Goal: Use online tool/utility: Utilize a website feature to perform a specific function

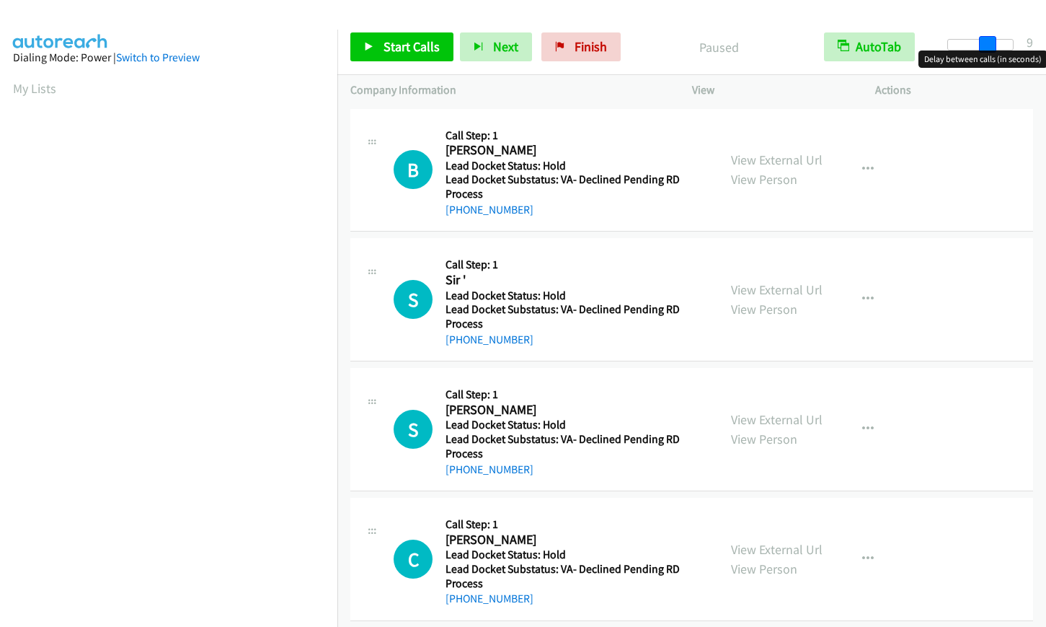
click at [987, 43] on div at bounding box center [981, 45] width 66 height 12
click at [982, 45] on div at bounding box center [981, 45] width 66 height 12
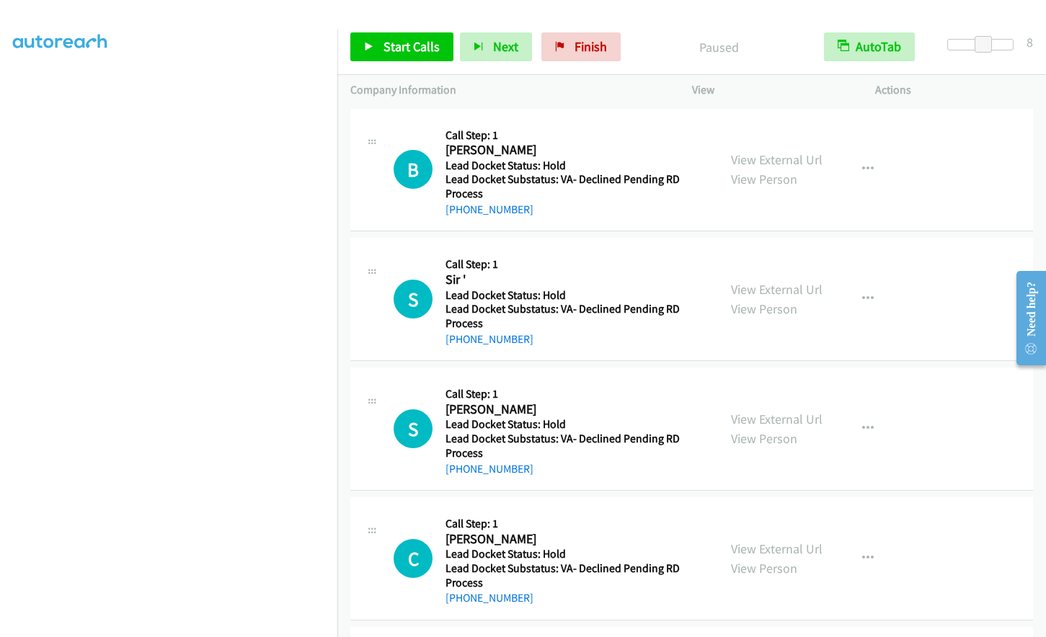
scroll to position [171, 0]
click at [565, 44] on link "Finish" at bounding box center [581, 46] width 79 height 29
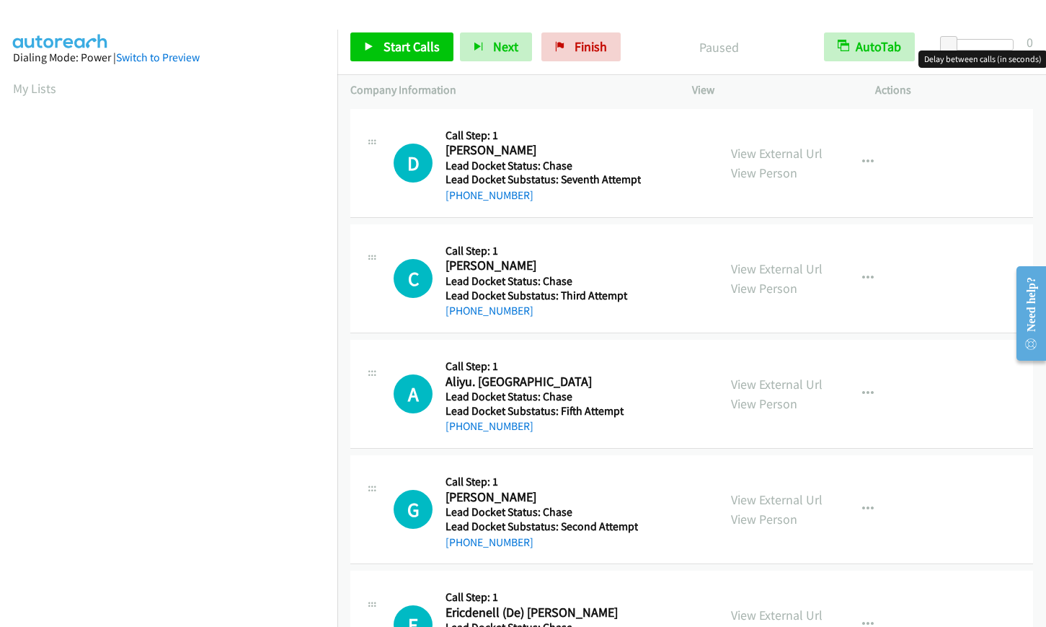
click at [984, 45] on div at bounding box center [981, 45] width 66 height 12
click at [988, 45] on span at bounding box center [983, 44] width 17 height 17
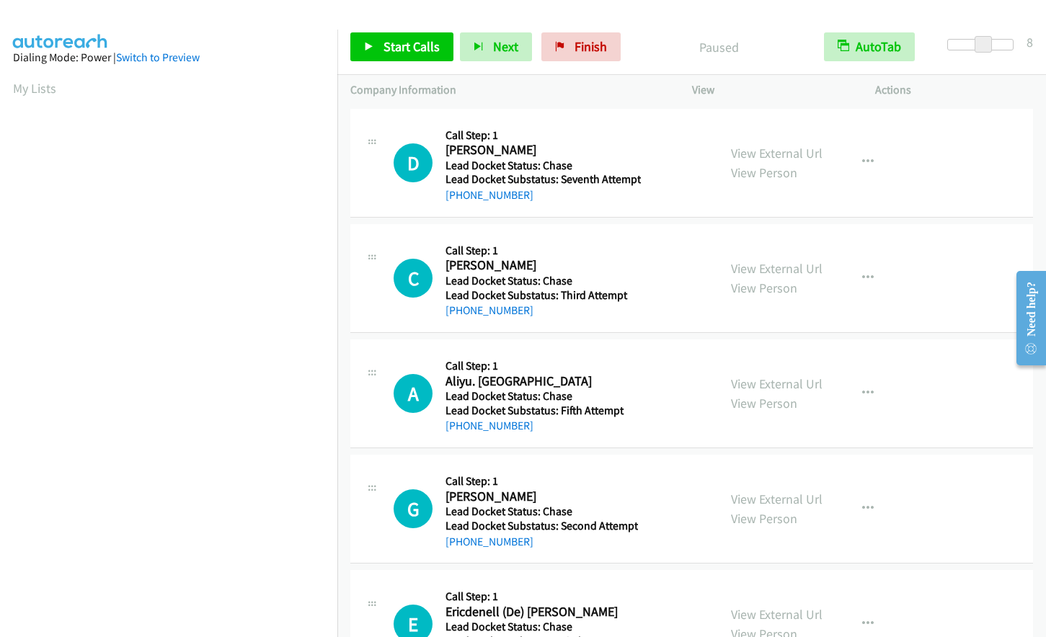
click at [997, 41] on div at bounding box center [981, 45] width 66 height 12
click at [391, 44] on span "Start Calls" at bounding box center [412, 46] width 56 height 17
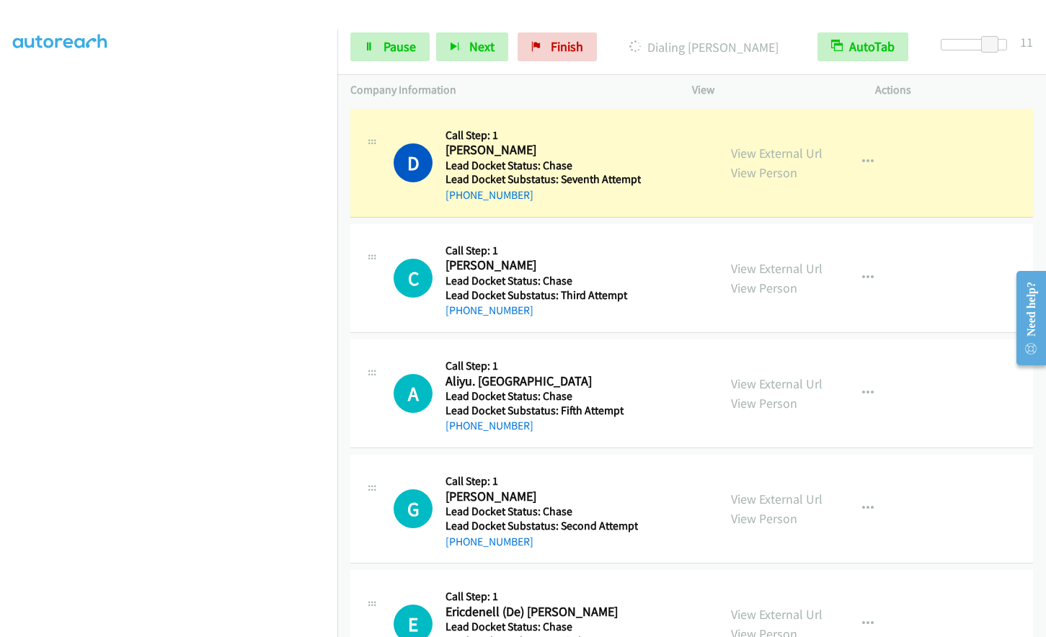
scroll to position [171, 0]
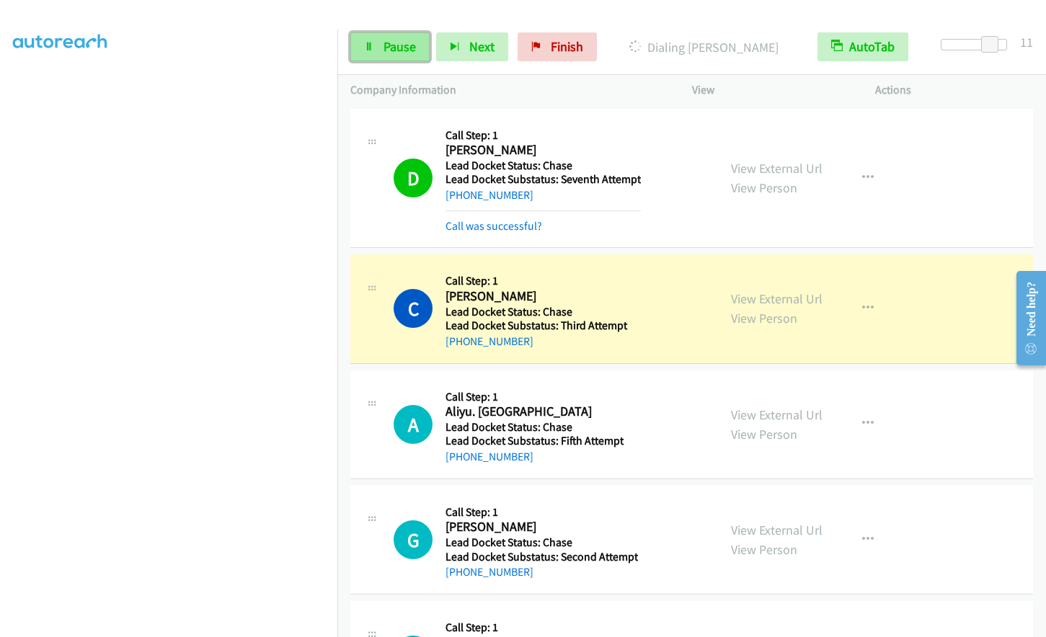
click at [372, 43] on icon at bounding box center [369, 48] width 10 height 10
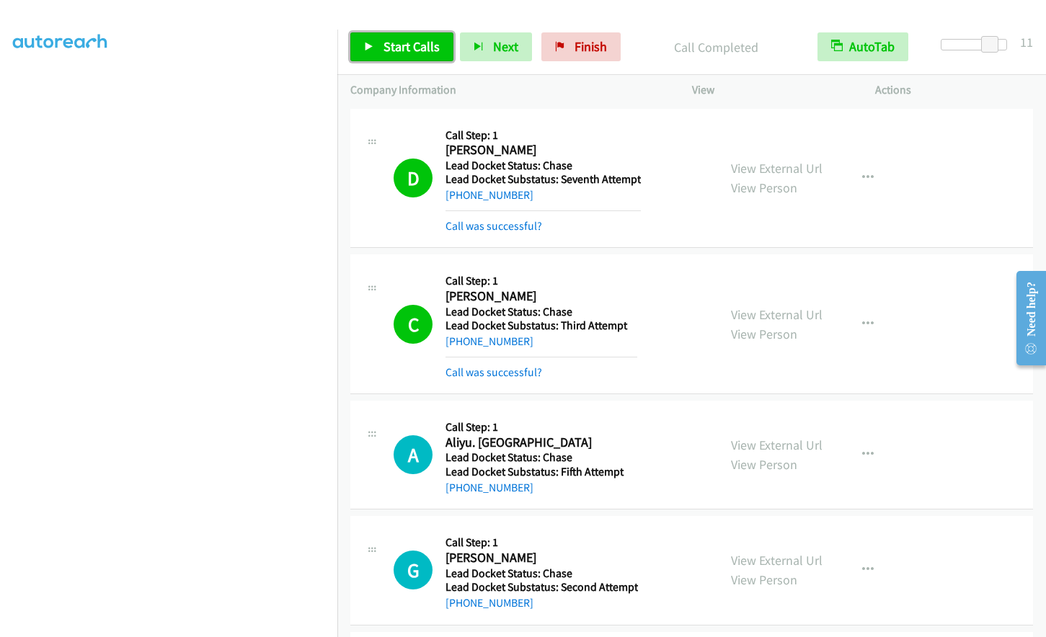
click at [415, 53] on span "Start Calls" at bounding box center [412, 46] width 56 height 17
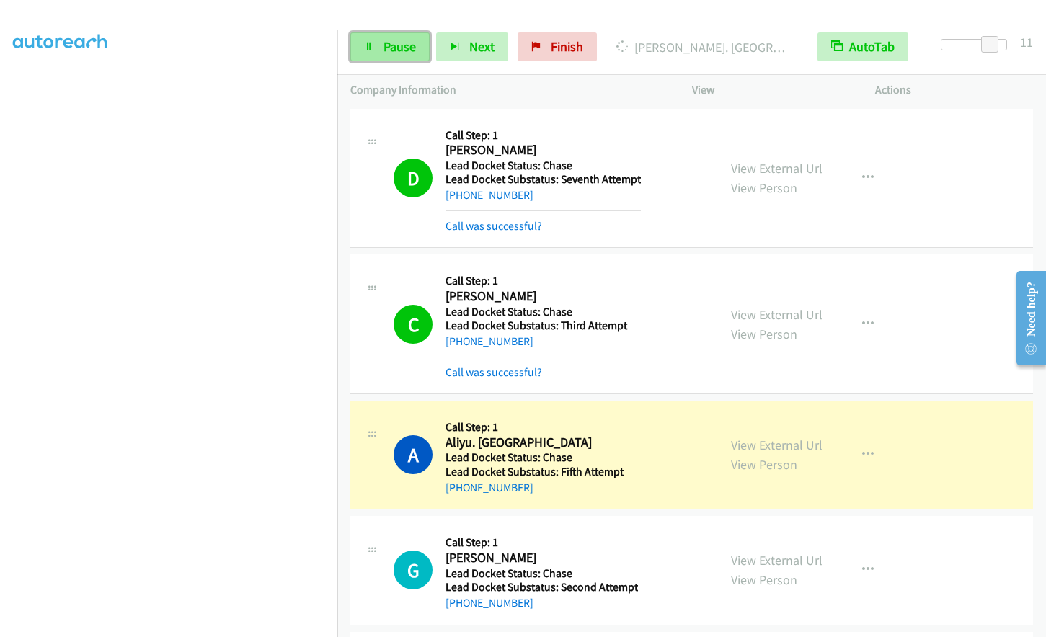
click at [390, 43] on span "Pause" at bounding box center [400, 46] width 32 height 17
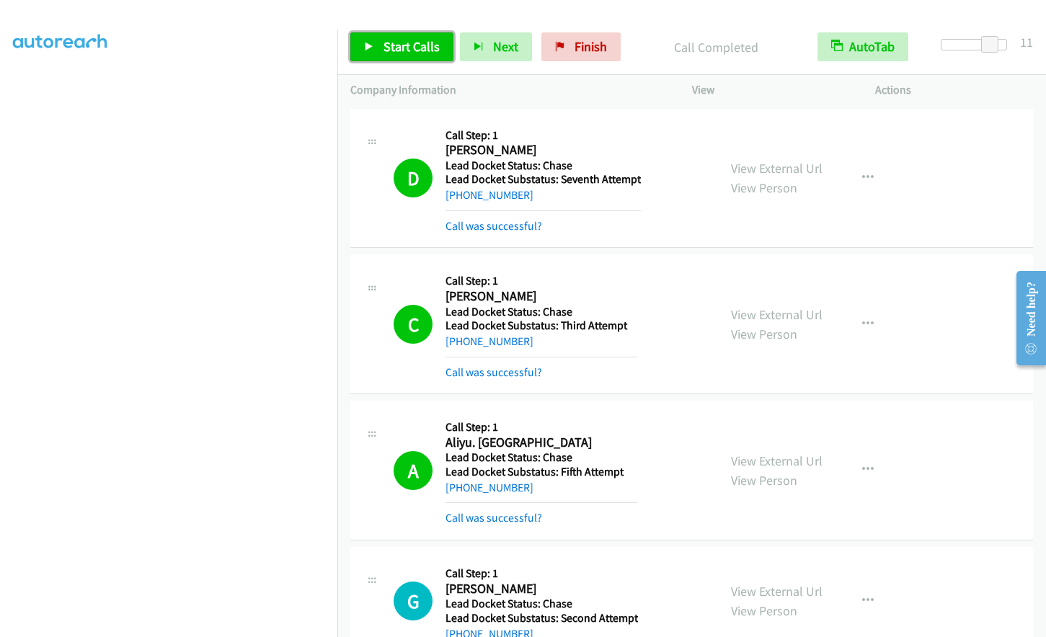
click at [412, 44] on span "Start Calls" at bounding box center [412, 46] width 56 height 17
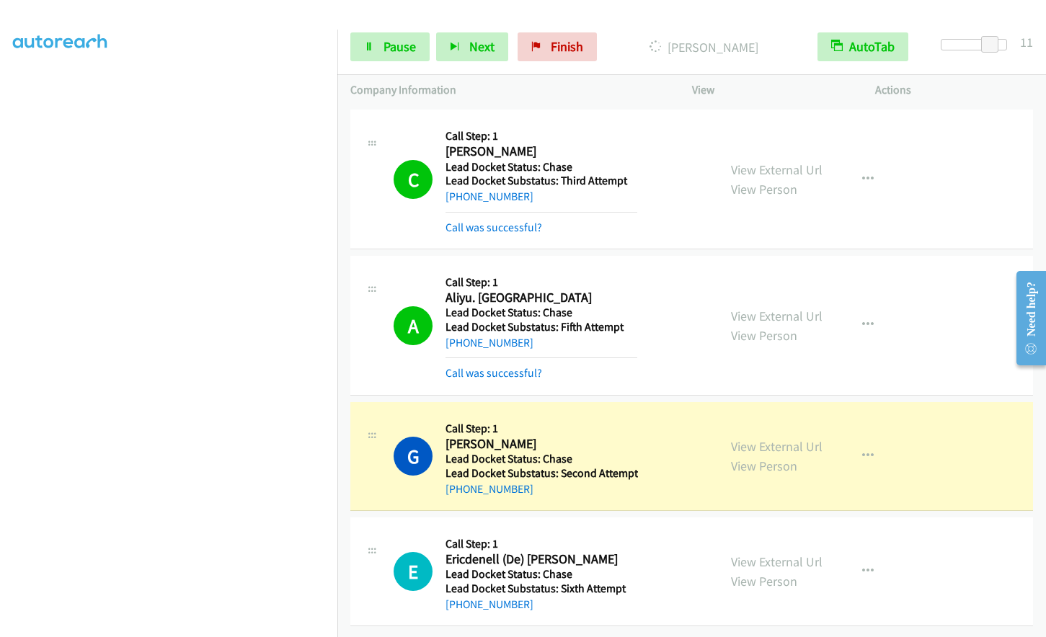
scroll to position [156, 0]
click at [381, 37] on link "Pause" at bounding box center [389, 46] width 79 height 29
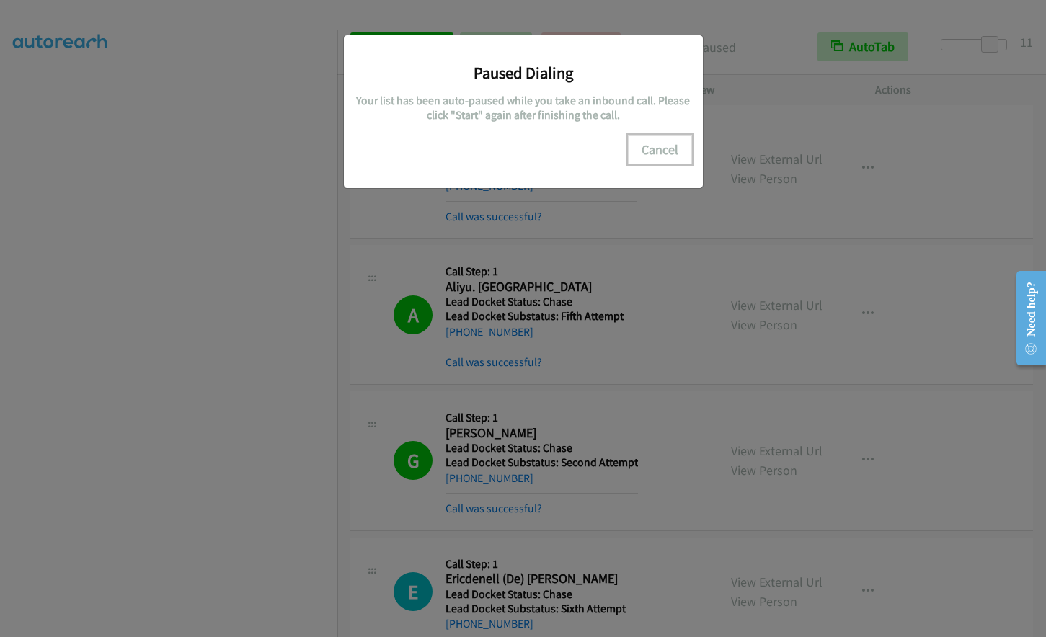
drag, startPoint x: 668, startPoint y: 150, endPoint x: 641, endPoint y: 154, distance: 26.9
click at [668, 150] on button "Cancel" at bounding box center [660, 150] width 64 height 29
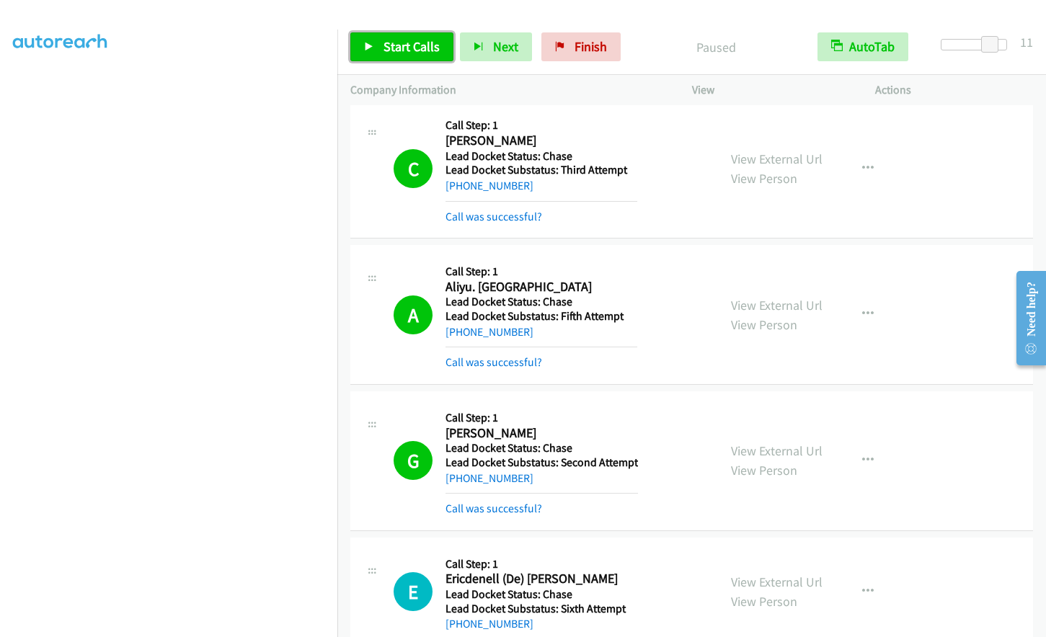
click at [394, 46] on span "Start Calls" at bounding box center [412, 46] width 56 height 17
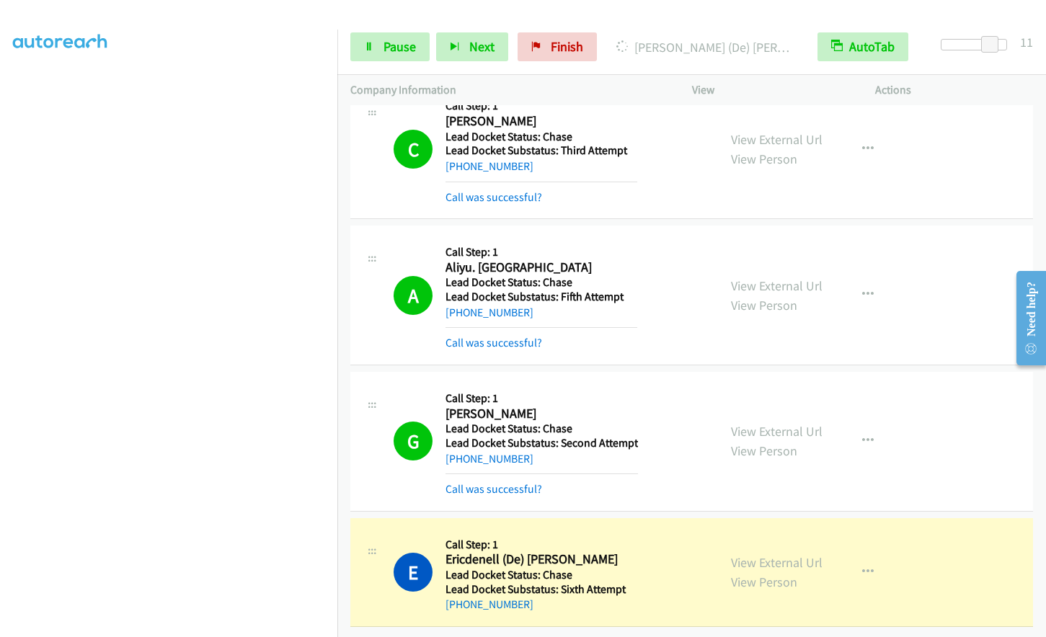
scroll to position [186, 0]
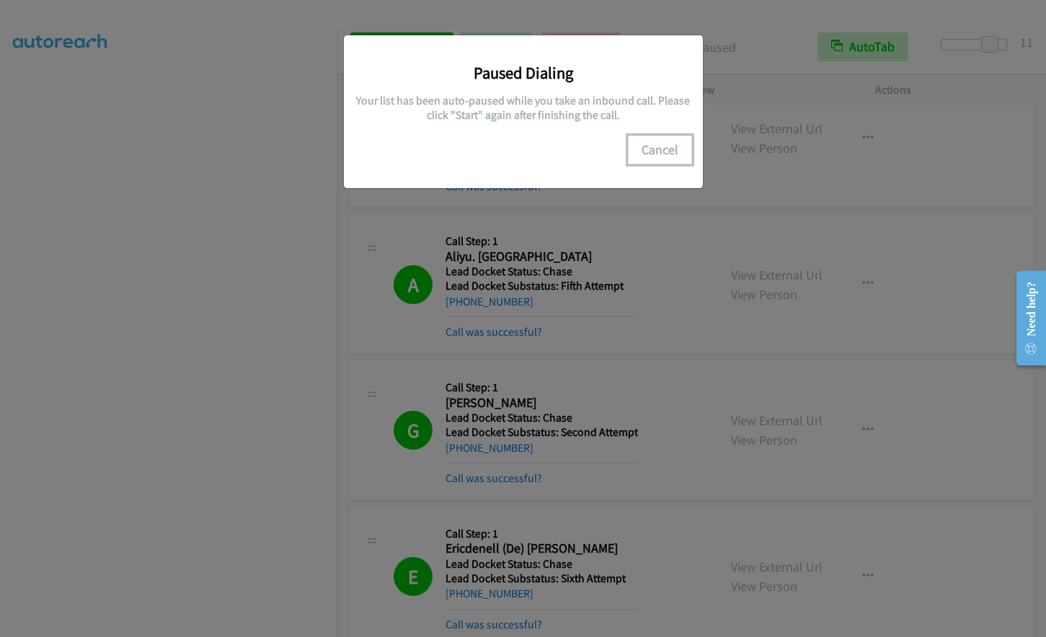
click at [650, 151] on button "Cancel" at bounding box center [660, 150] width 64 height 29
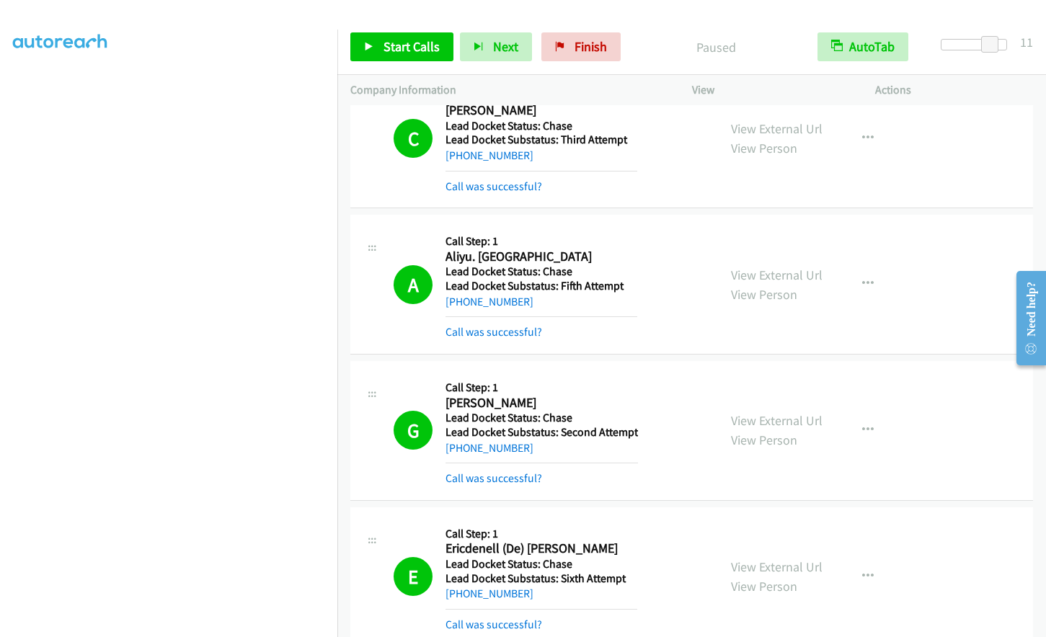
scroll to position [0, 0]
click at [408, 40] on span "Start Calls" at bounding box center [412, 46] width 56 height 17
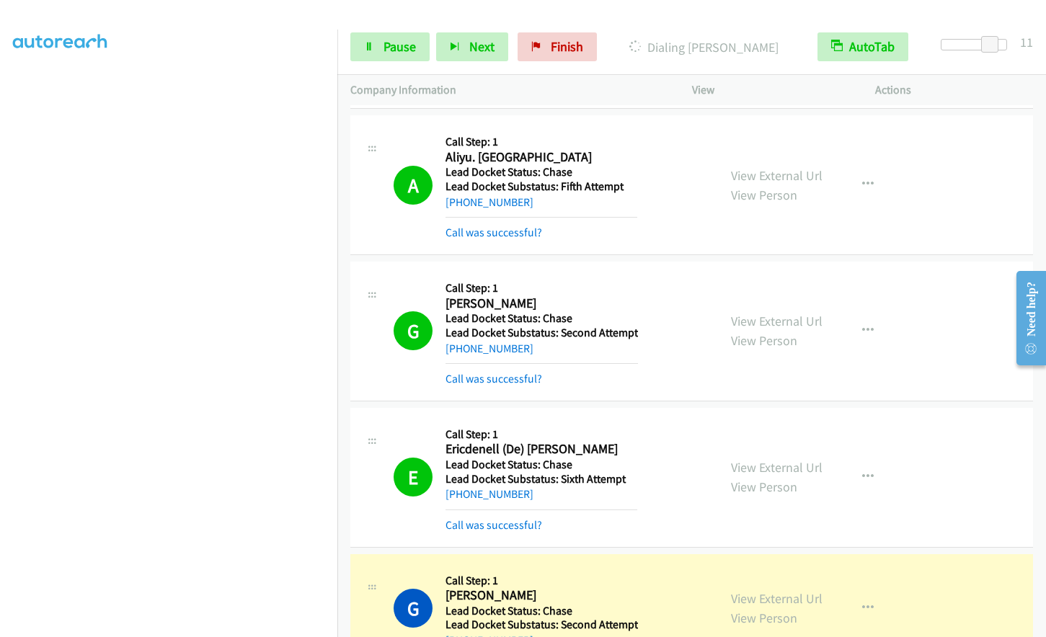
scroll to position [448, 0]
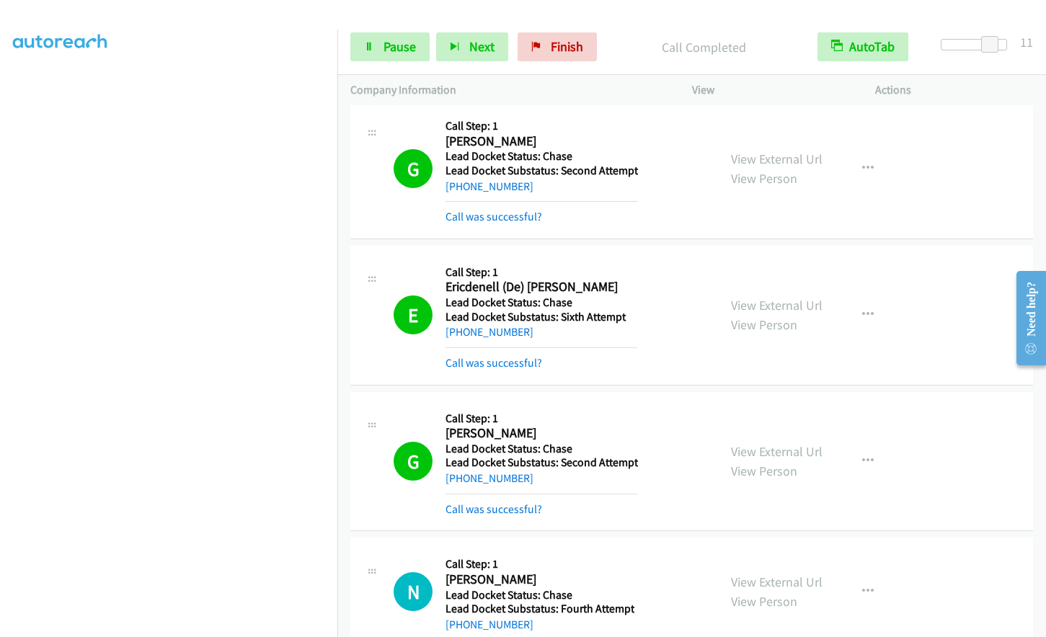
click at [404, 69] on div "Start Calls Pause Next Finish Call Completed AutoTab AutoTab 11" at bounding box center [691, 47] width 709 height 56
click at [395, 56] on link "Pause" at bounding box center [389, 46] width 79 height 29
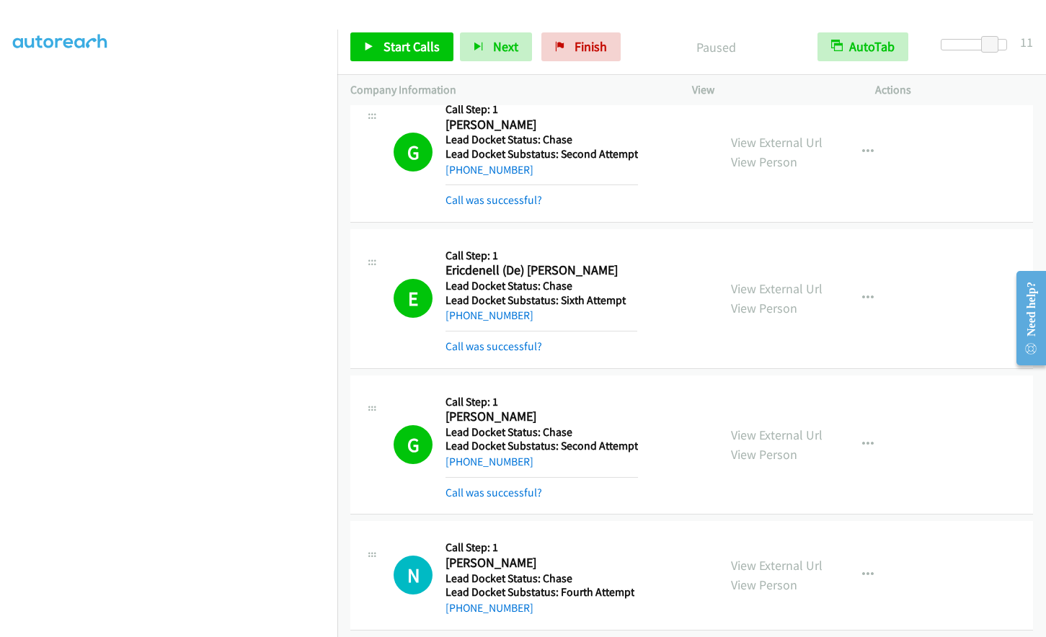
scroll to position [479, 0]
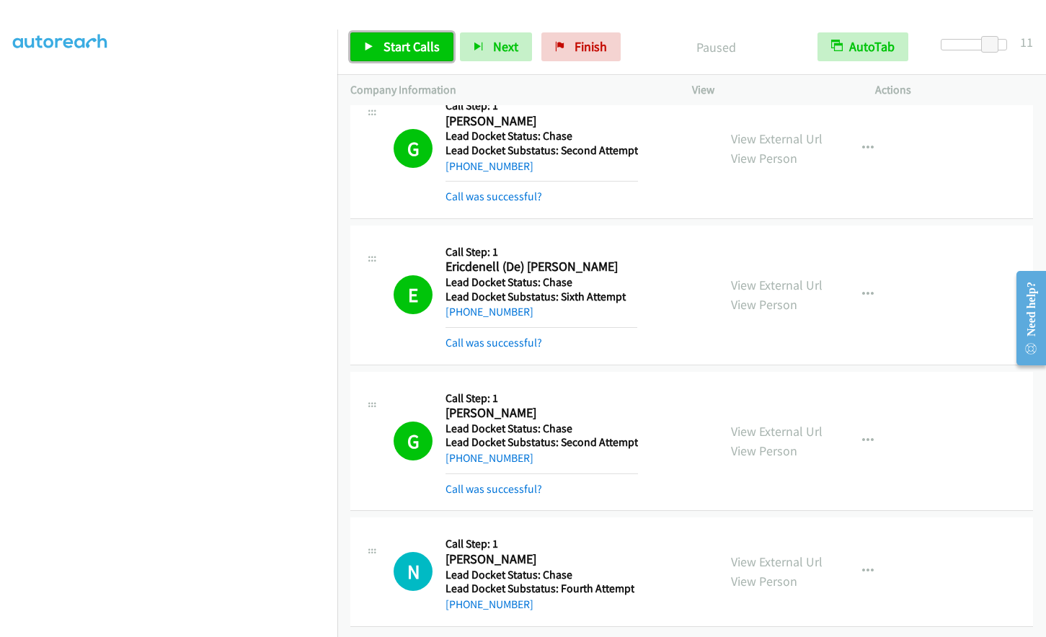
click at [390, 47] on span "Start Calls" at bounding box center [412, 46] width 56 height 17
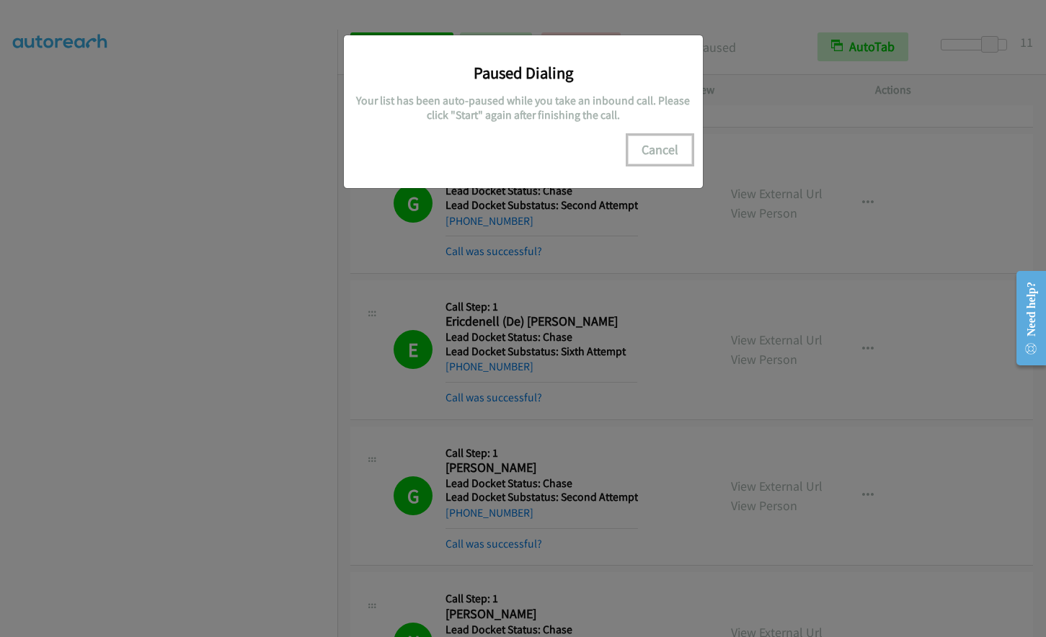
click at [666, 151] on button "Cancel" at bounding box center [660, 150] width 64 height 29
